Goal: Task Accomplishment & Management: Complete application form

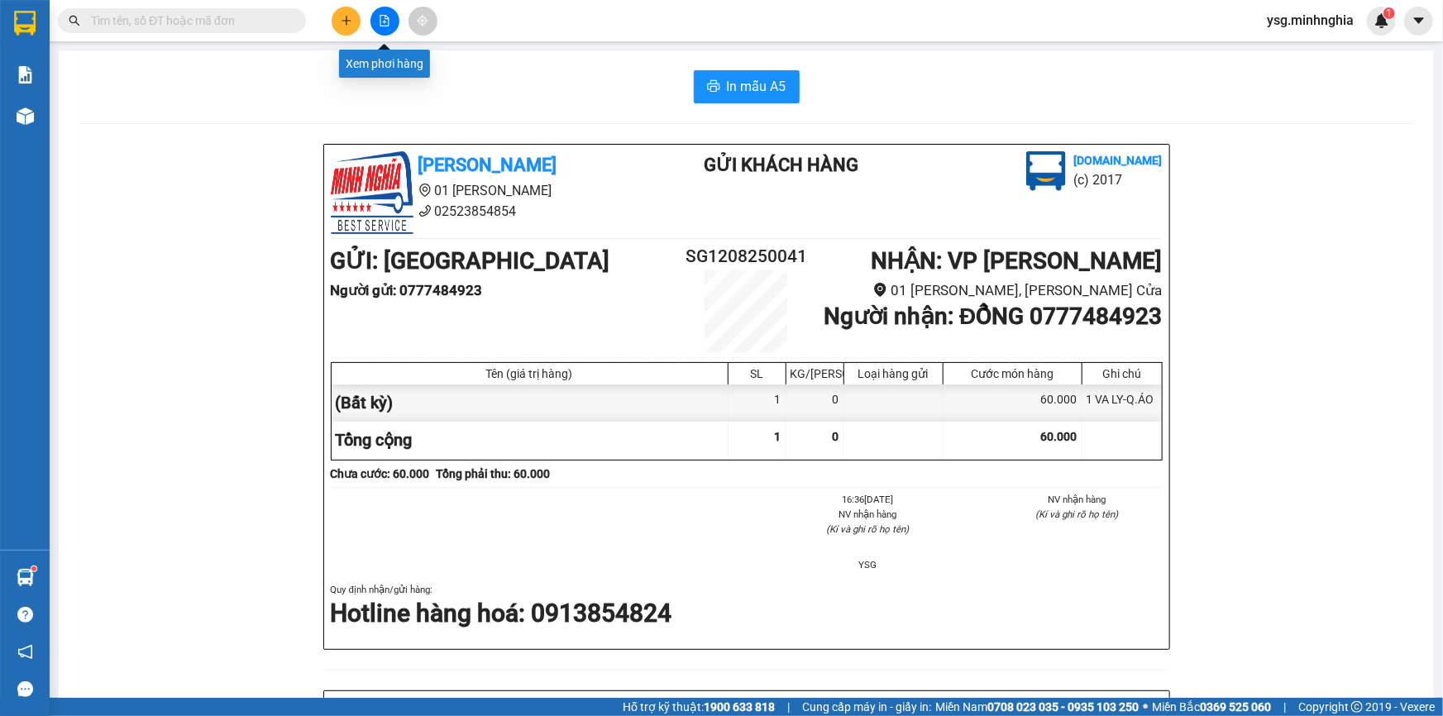
click at [351, 23] on icon "plus" at bounding box center [347, 21] width 12 height 12
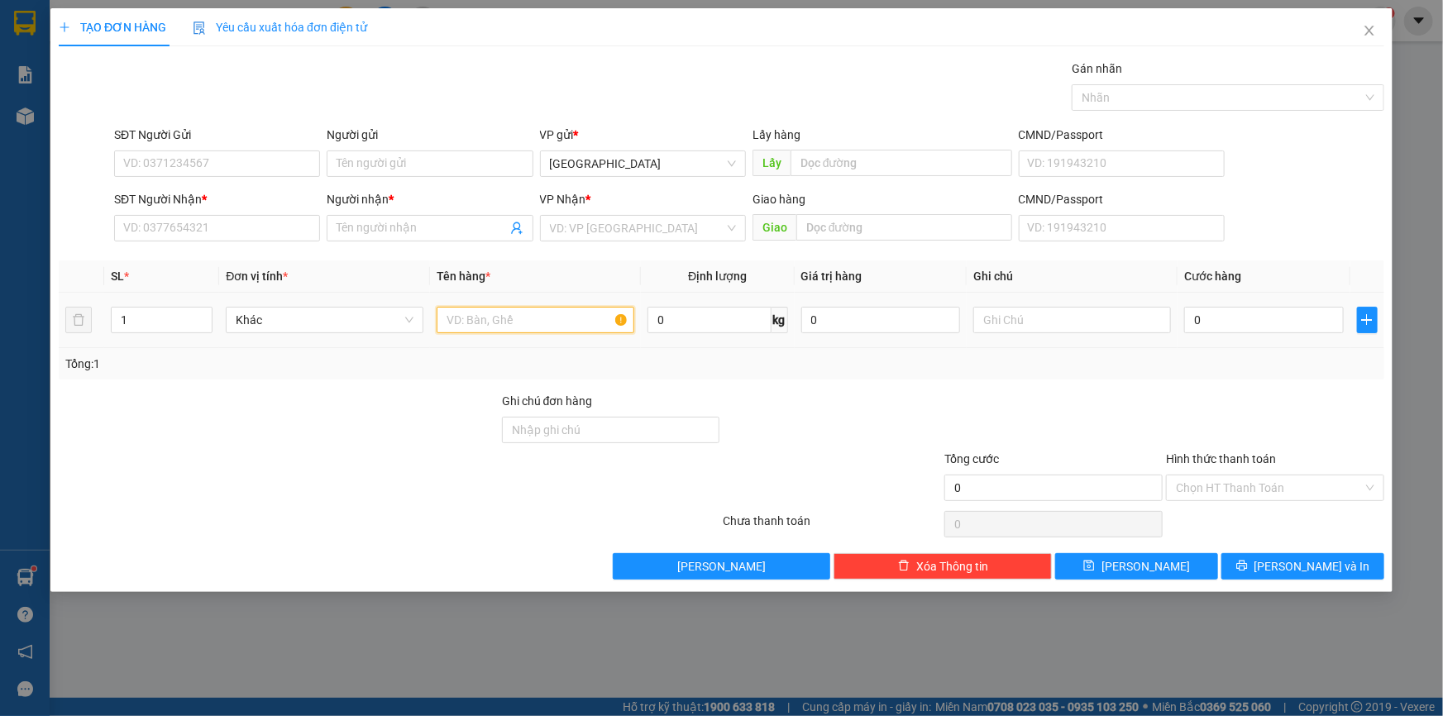
click at [536, 319] on input "text" at bounding box center [536, 320] width 198 height 26
click at [248, 222] on input "SĐT Người Nhận *" at bounding box center [217, 228] width 206 height 26
click at [248, 226] on input "SĐT Người Nhận *" at bounding box center [217, 228] width 206 height 26
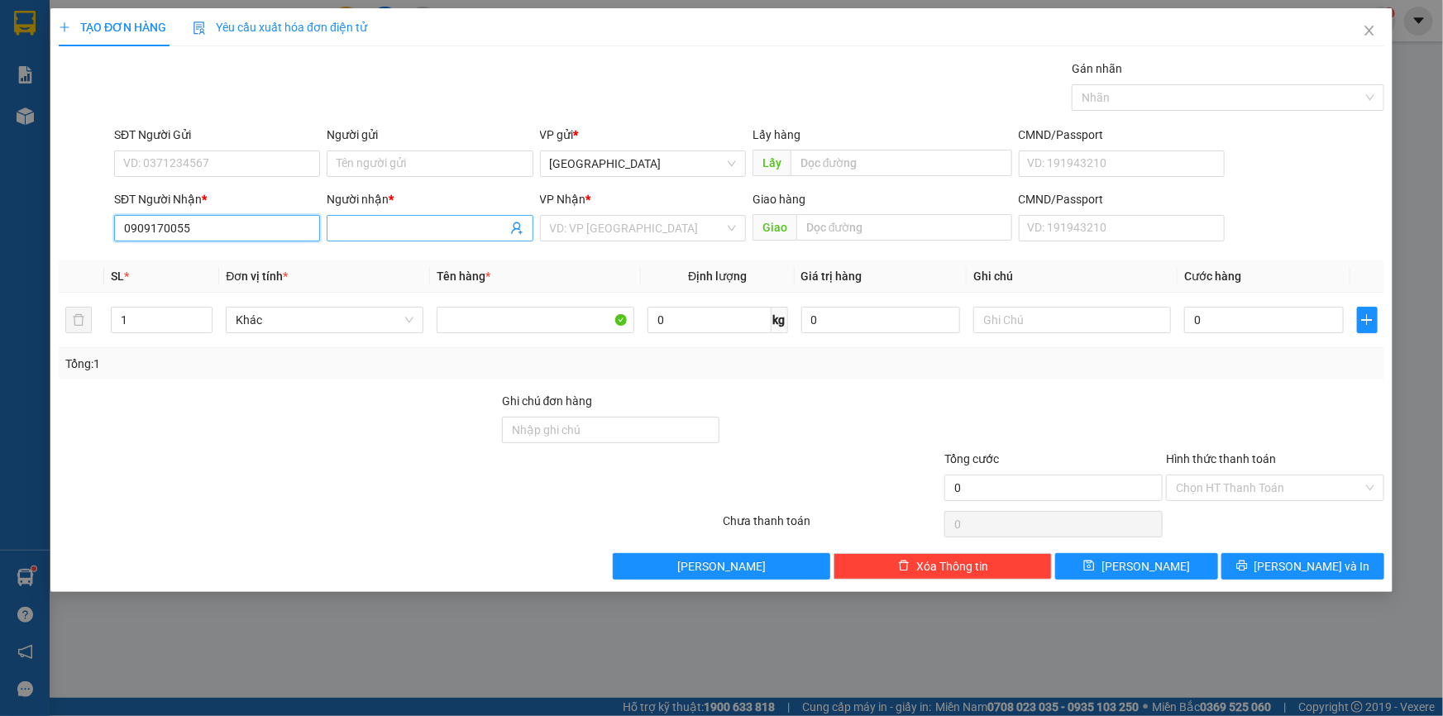
type input "0909170055"
click at [417, 237] on input "Người nhận *" at bounding box center [422, 228] width 170 height 18
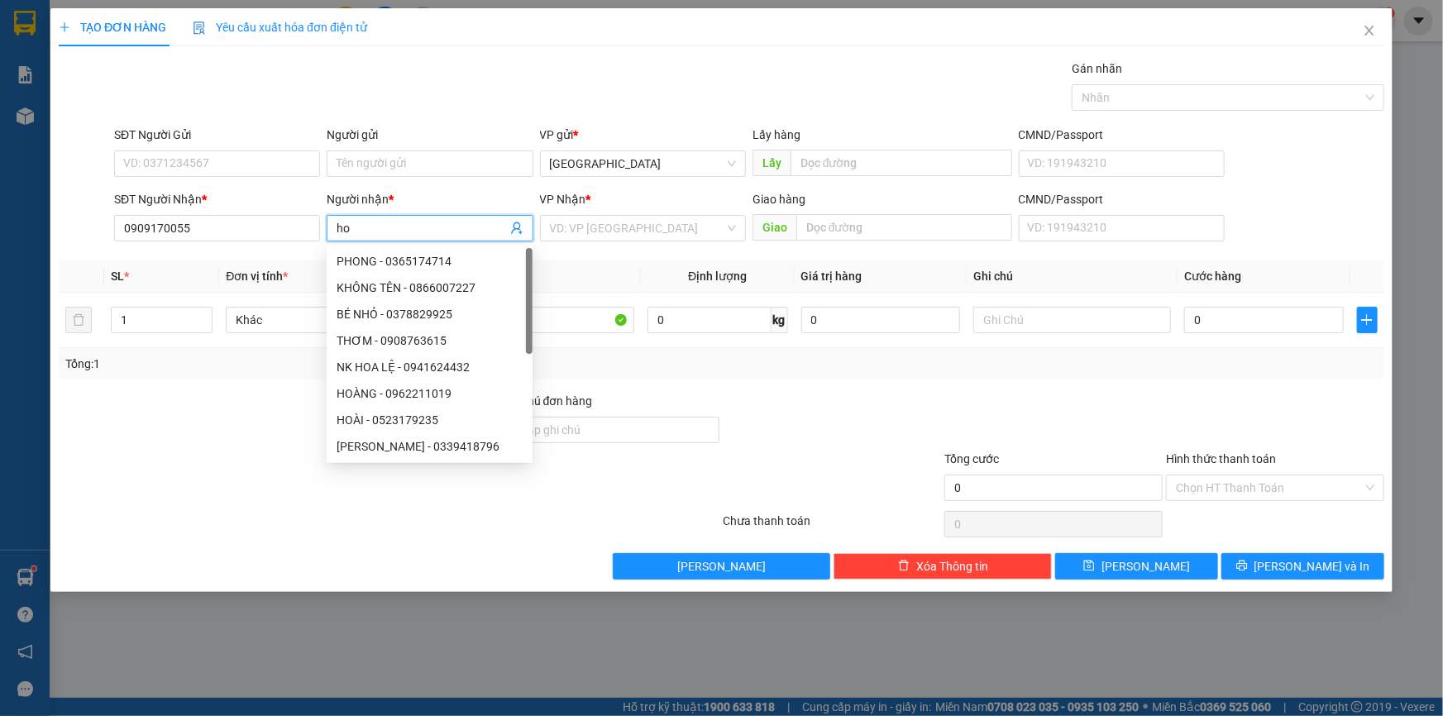
type input "h"
type input "HOAN"
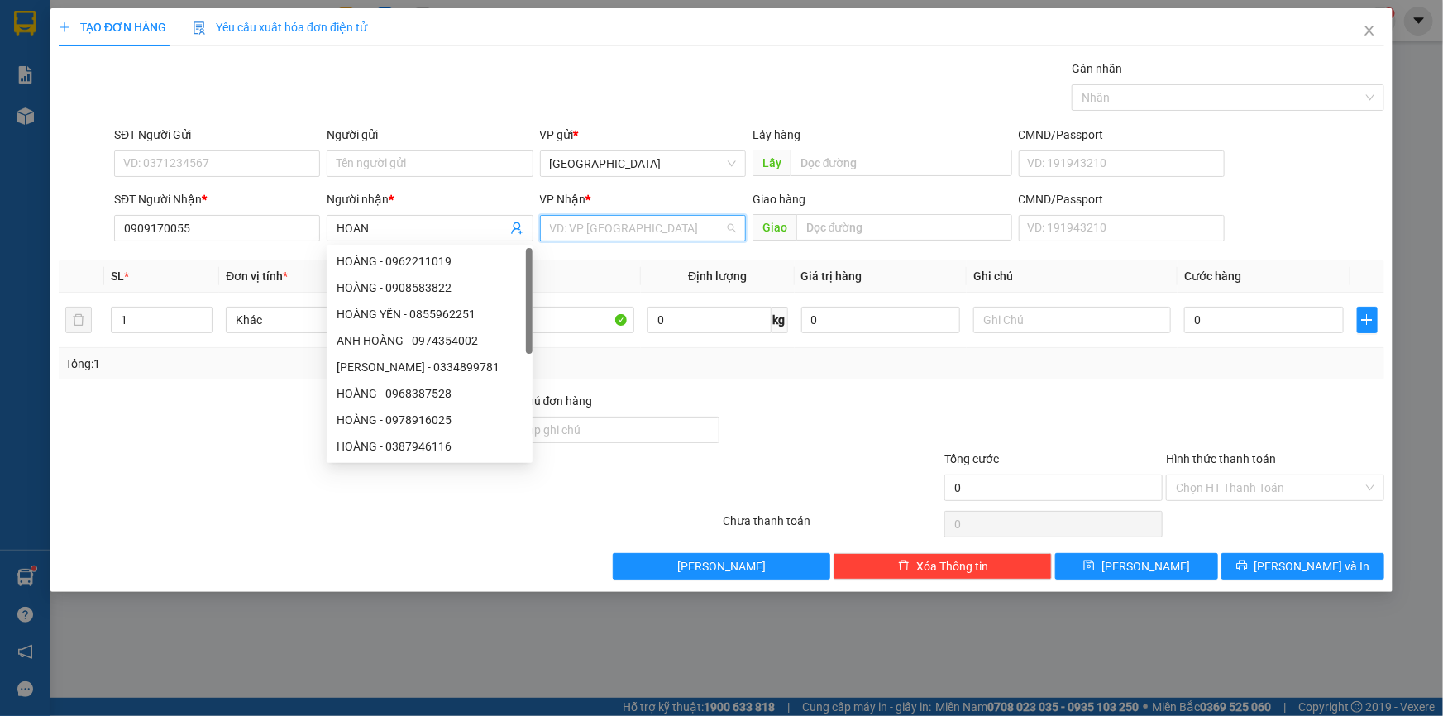
click at [629, 230] on input "search" at bounding box center [637, 228] width 175 height 25
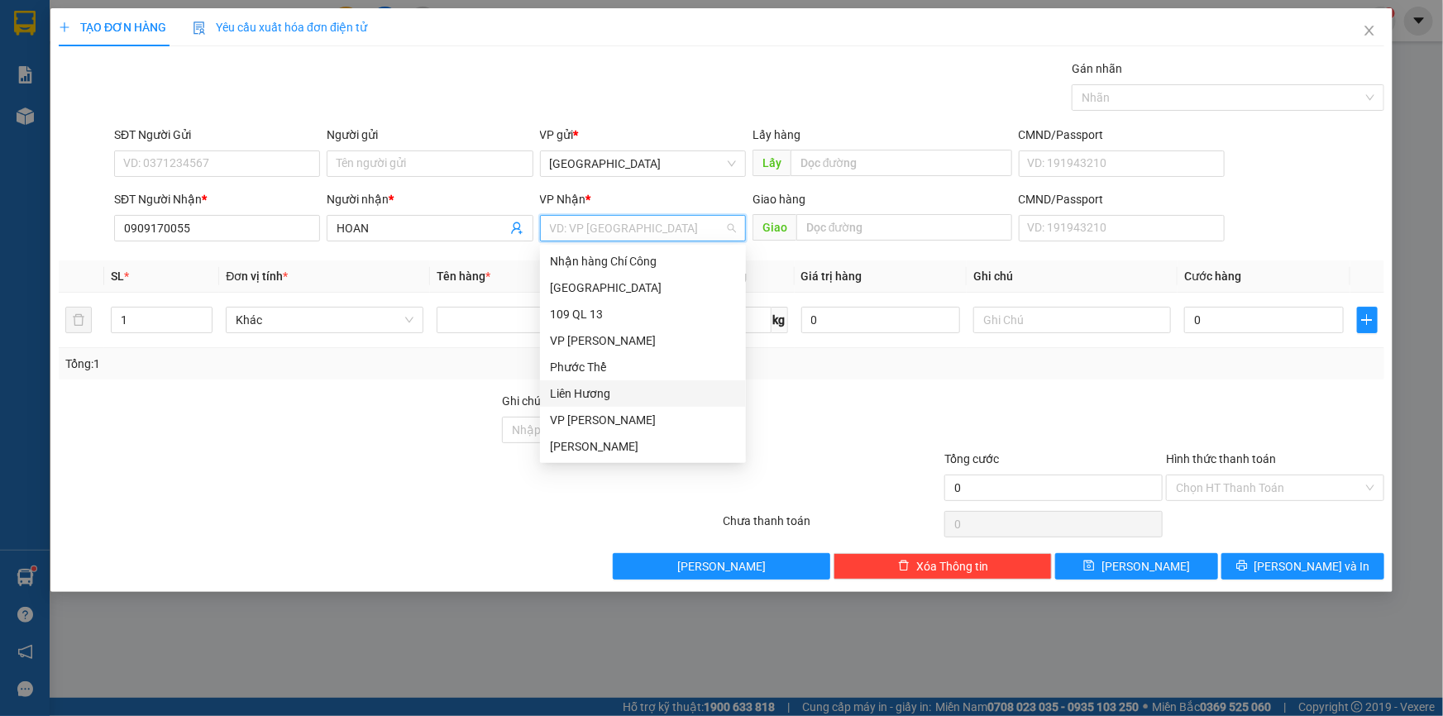
click at [619, 395] on div "Liên Hương" at bounding box center [643, 394] width 186 height 18
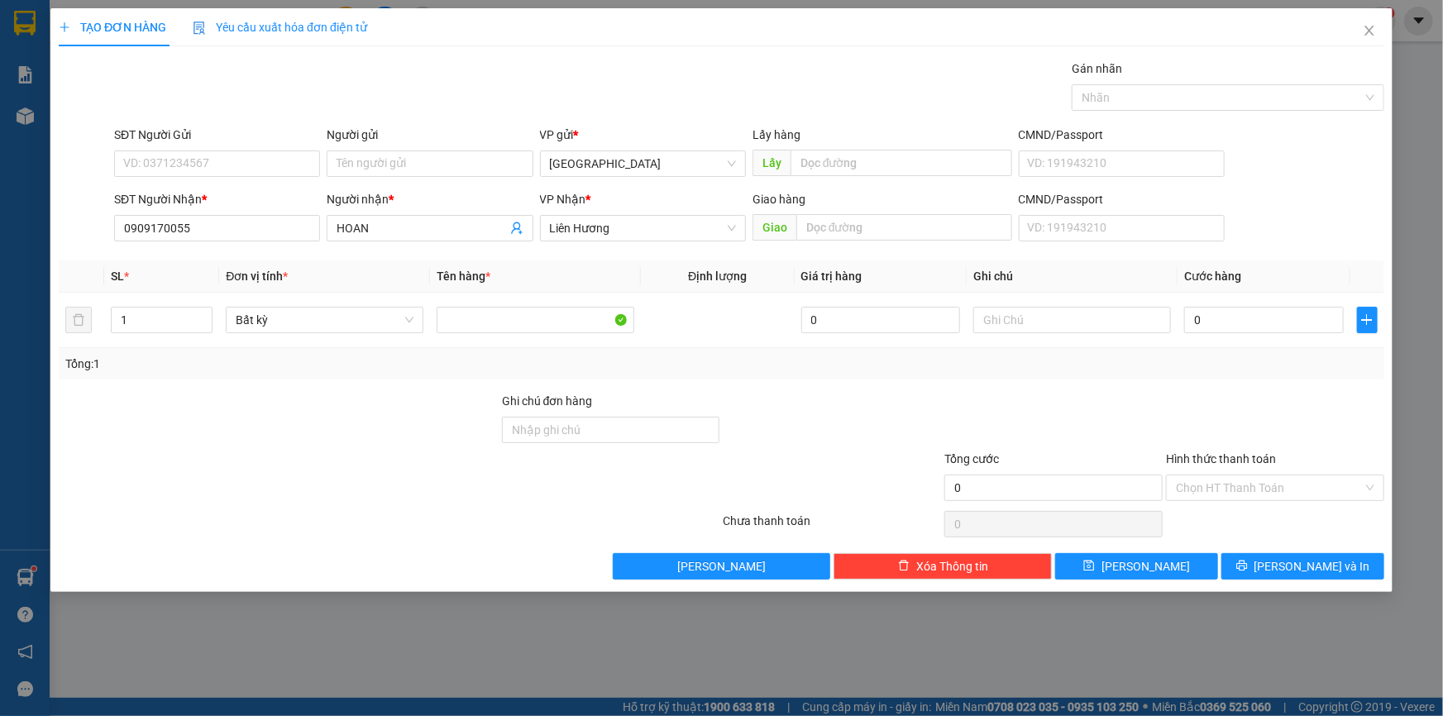
click at [288, 149] on div "SĐT Người Gửi" at bounding box center [217, 138] width 206 height 25
click at [284, 158] on input "SĐT Người Gửi" at bounding box center [217, 164] width 206 height 26
click at [273, 194] on div "0973478676 - TRINH" at bounding box center [217, 197] width 186 height 18
type input "0973478676"
type input "TRINH"
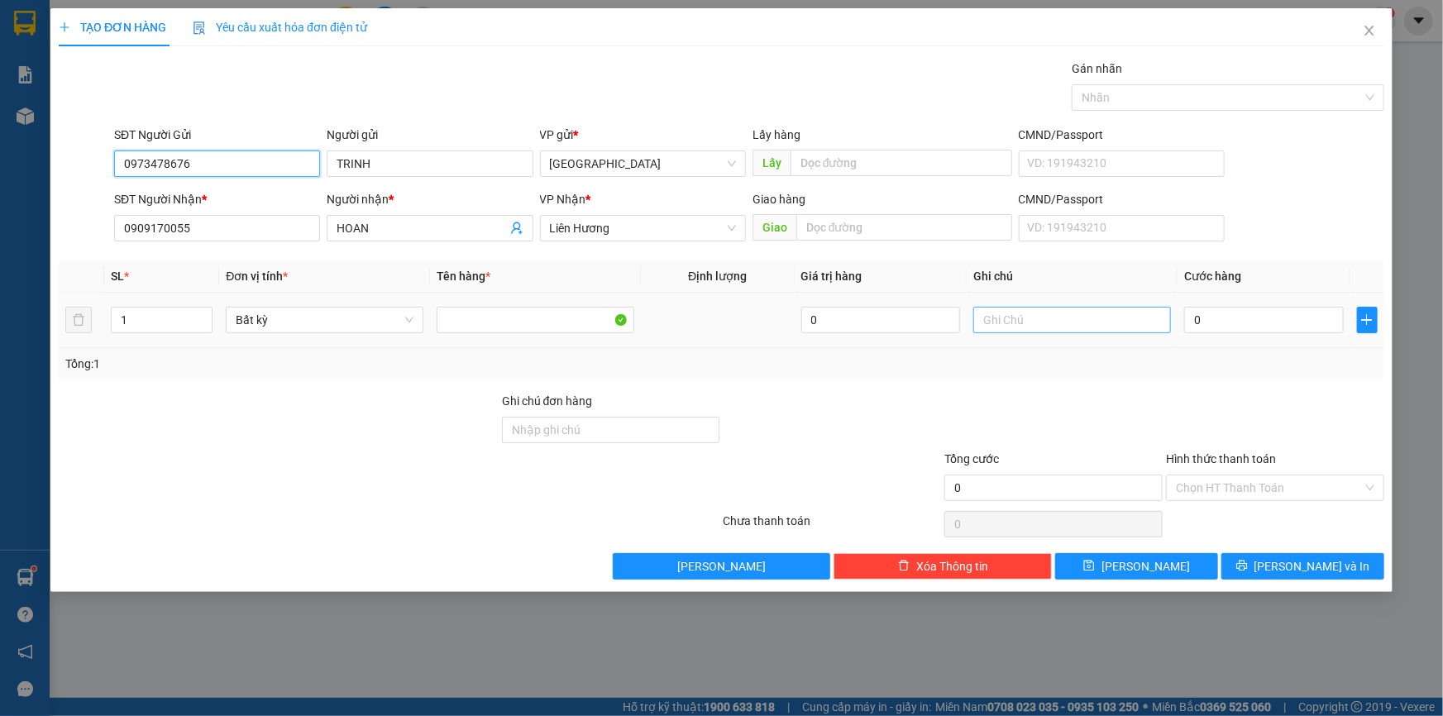
type input "0973478676"
click at [1047, 308] on input "text" at bounding box center [1072, 320] width 198 height 26
paste input "Ô"
paste input "ỘP"
paste input "Đ"
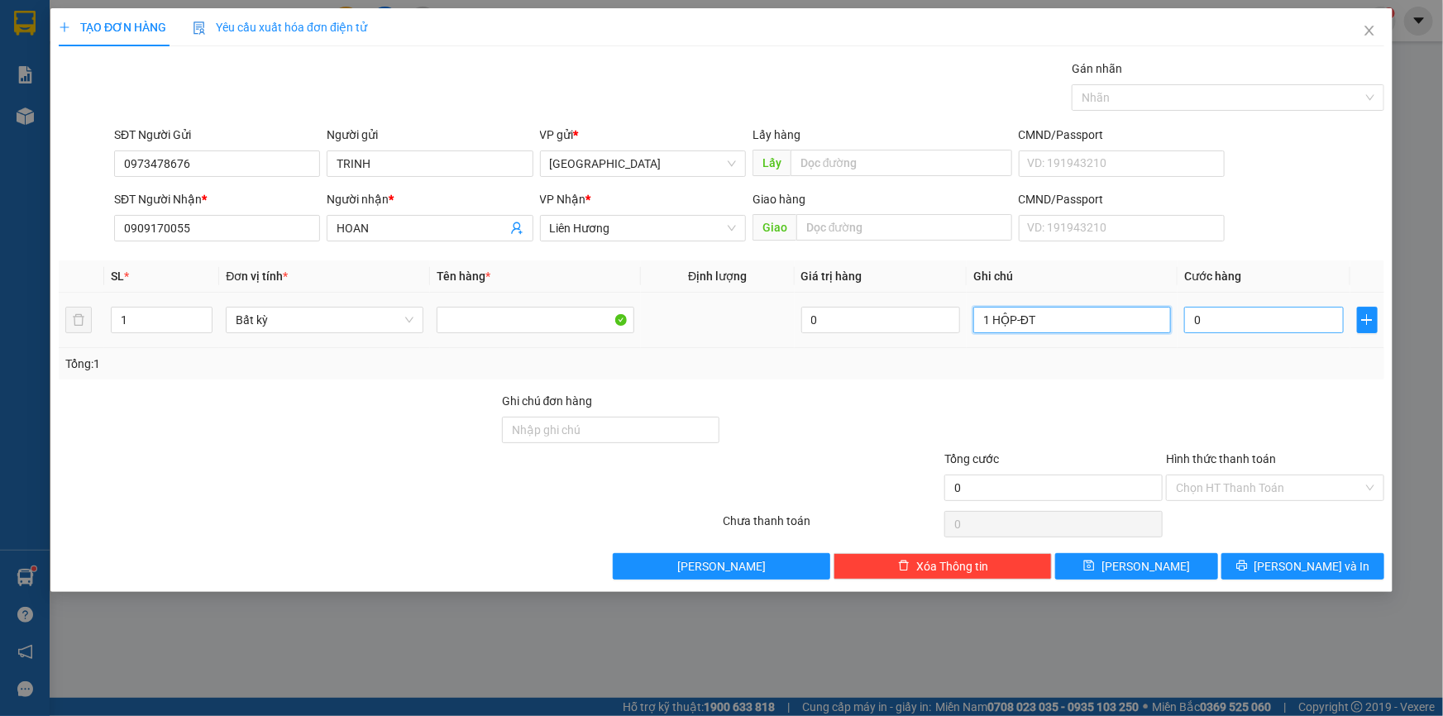
type input "1 HỘP-ĐT"
click at [1216, 322] on input "0" at bounding box center [1264, 320] width 160 height 26
type input "5"
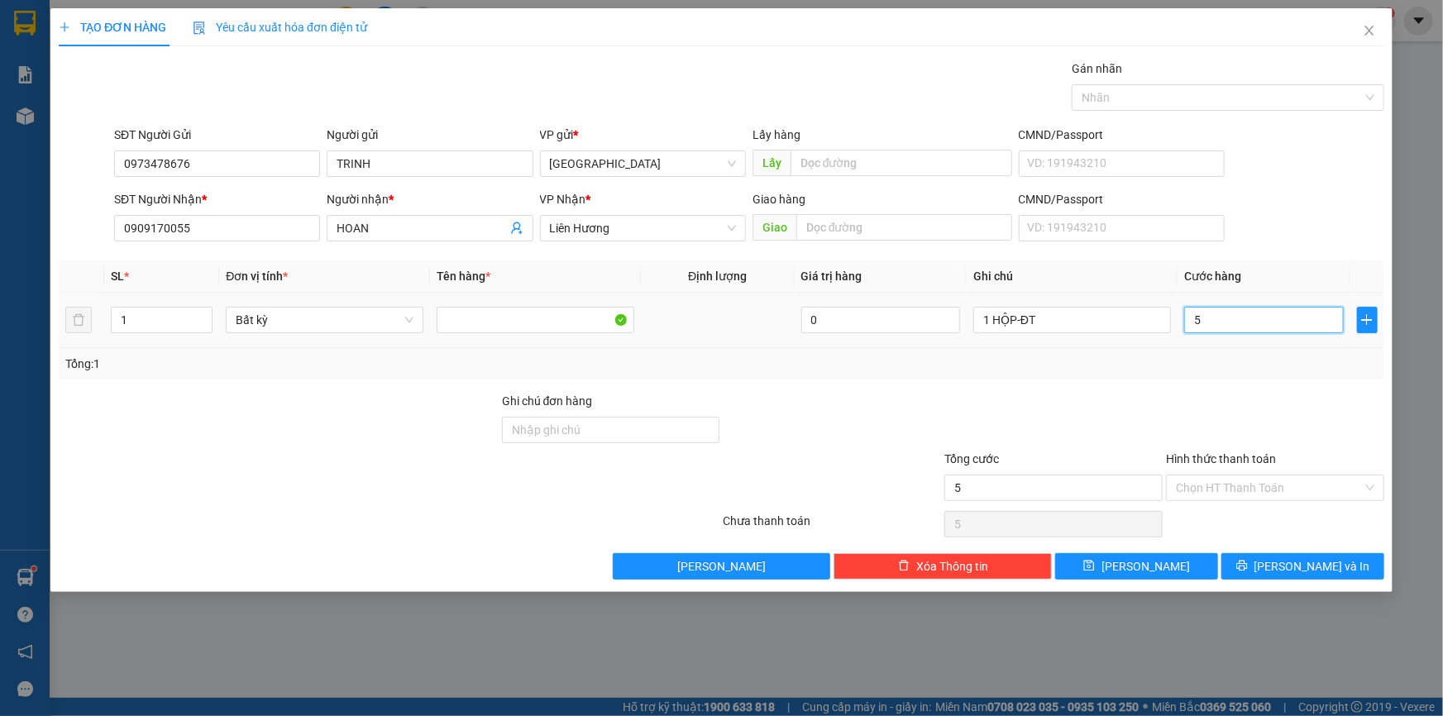
type input "50"
type input "50.000"
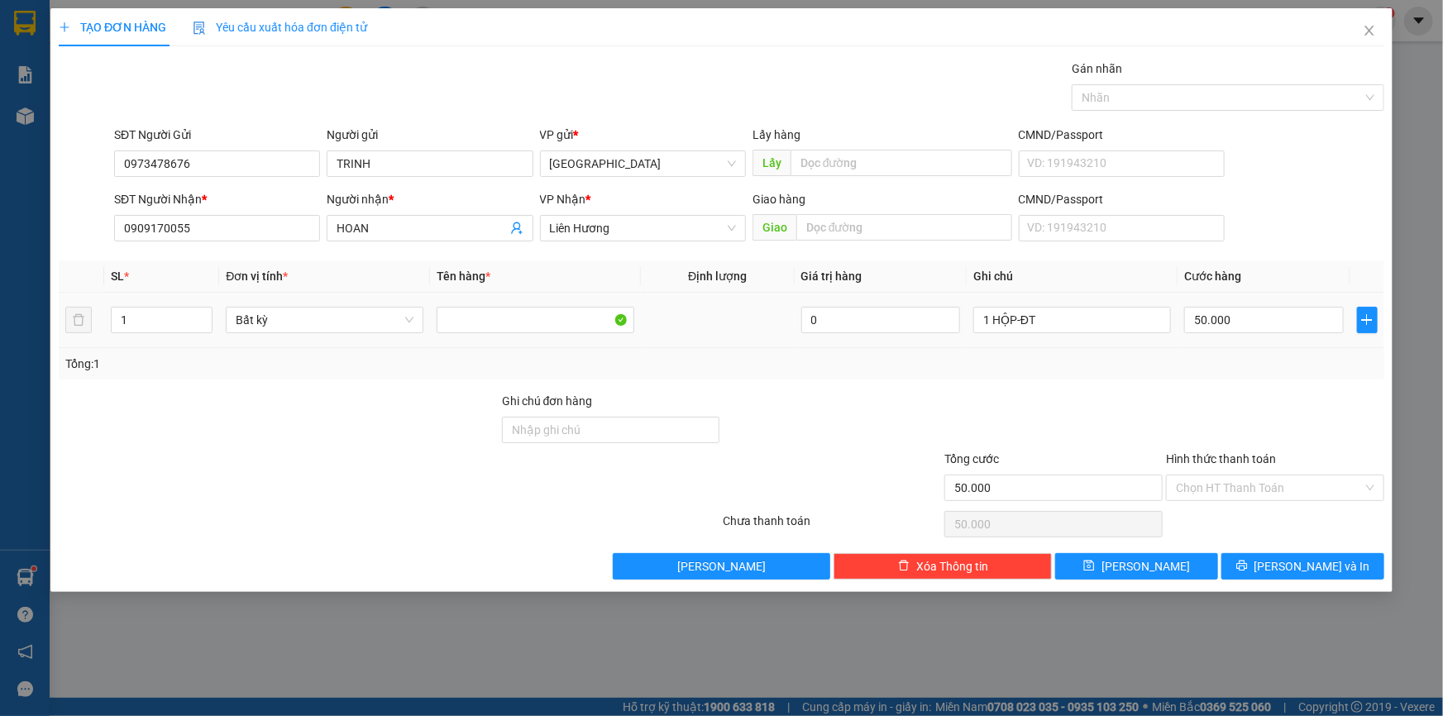
click at [1218, 371] on div "Tổng: 1" at bounding box center [721, 364] width 1313 height 18
click at [1284, 495] on input "Hình thức thanh toán" at bounding box center [1269, 488] width 187 height 25
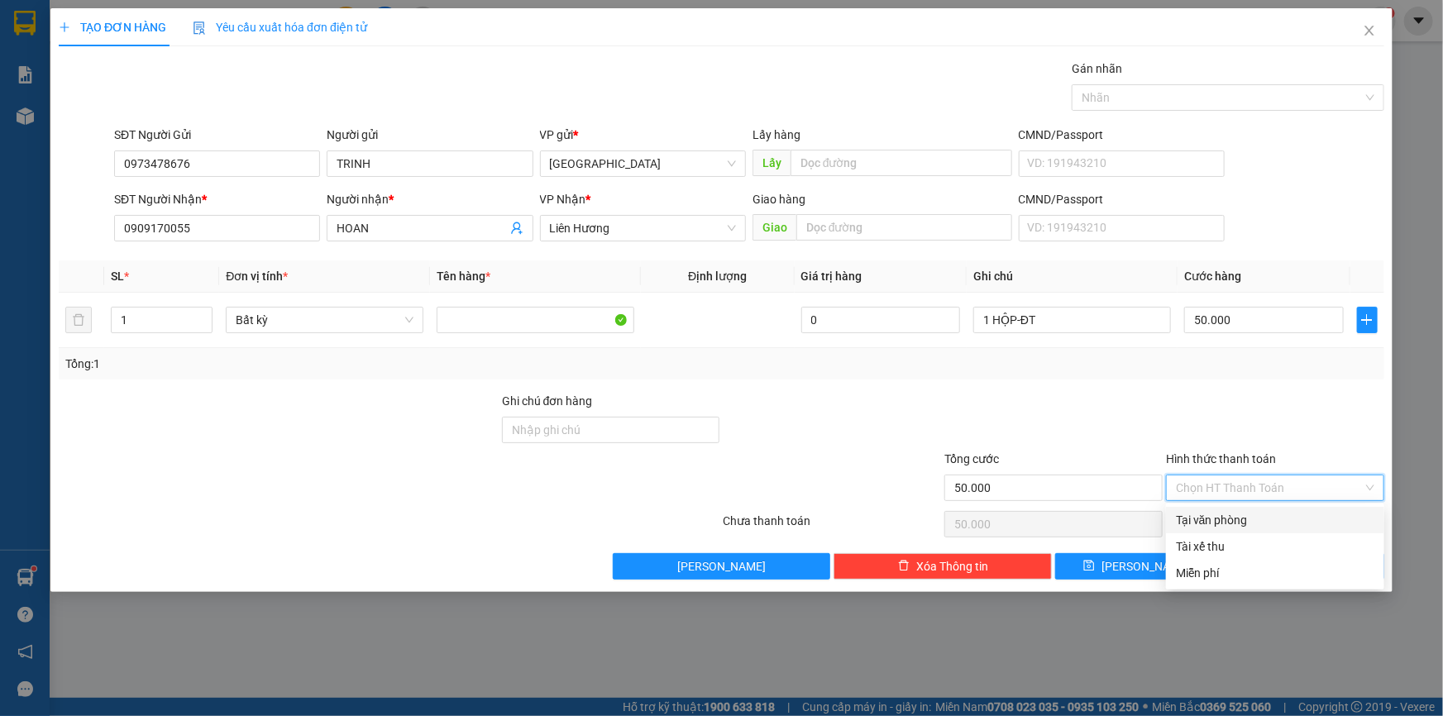
click at [1258, 524] on div "Tại văn phòng" at bounding box center [1275, 520] width 198 height 18
type input "0"
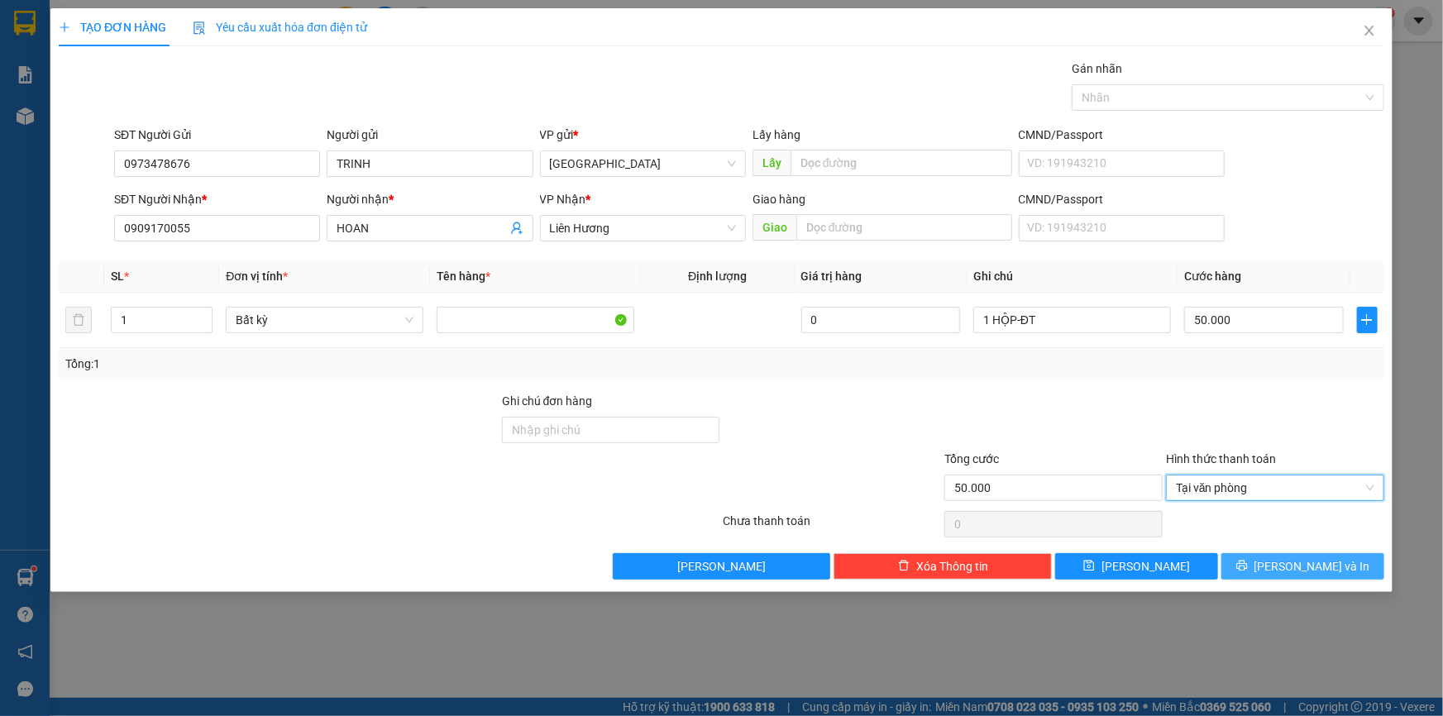
click at [1317, 558] on span "[PERSON_NAME] và In" at bounding box center [1313, 566] width 116 height 18
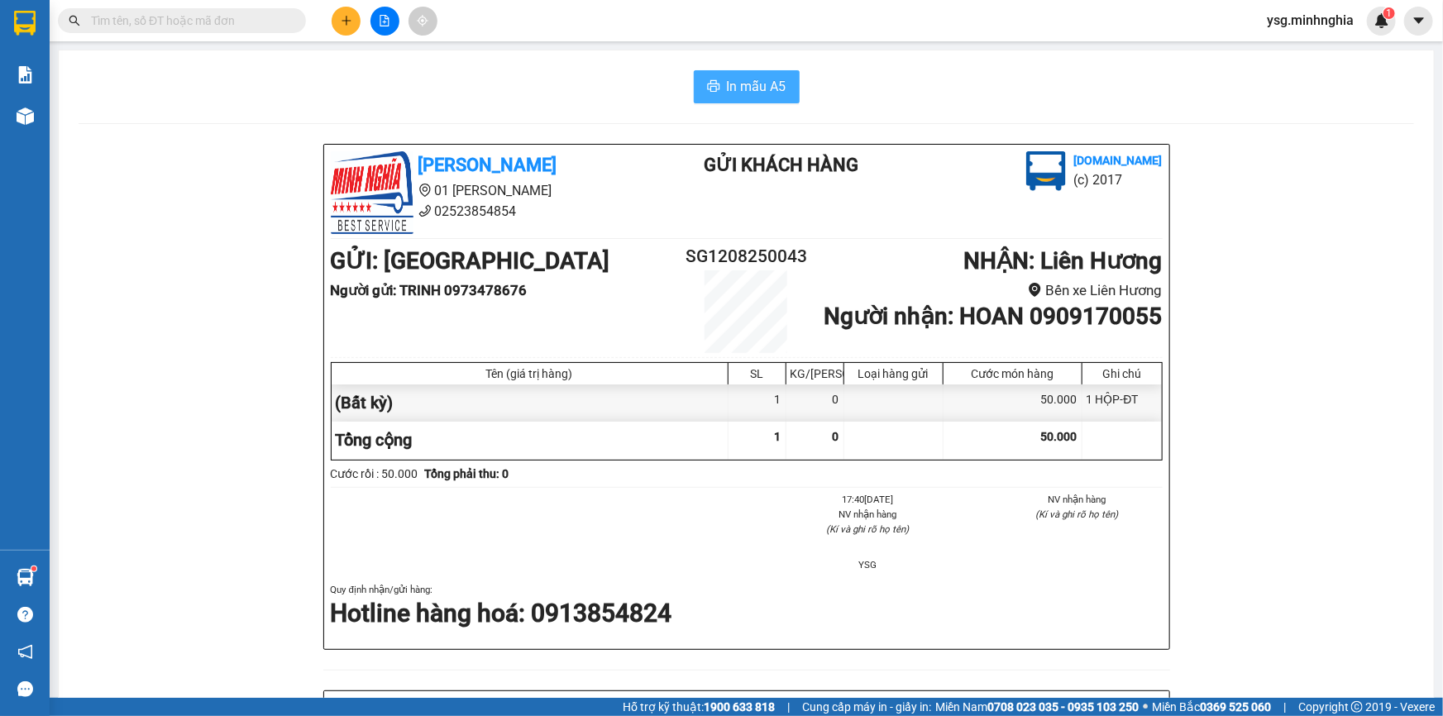
click at [766, 79] on span "In mẫu A5" at bounding box center [757, 86] width 60 height 21
click at [1273, 386] on div "[PERSON_NAME] 01 Đinh Tiên Hoàng 02523854854 Gửi khách hàng [DOMAIN_NAME] (c) 2…" at bounding box center [747, 723] width 1336 height 1159
